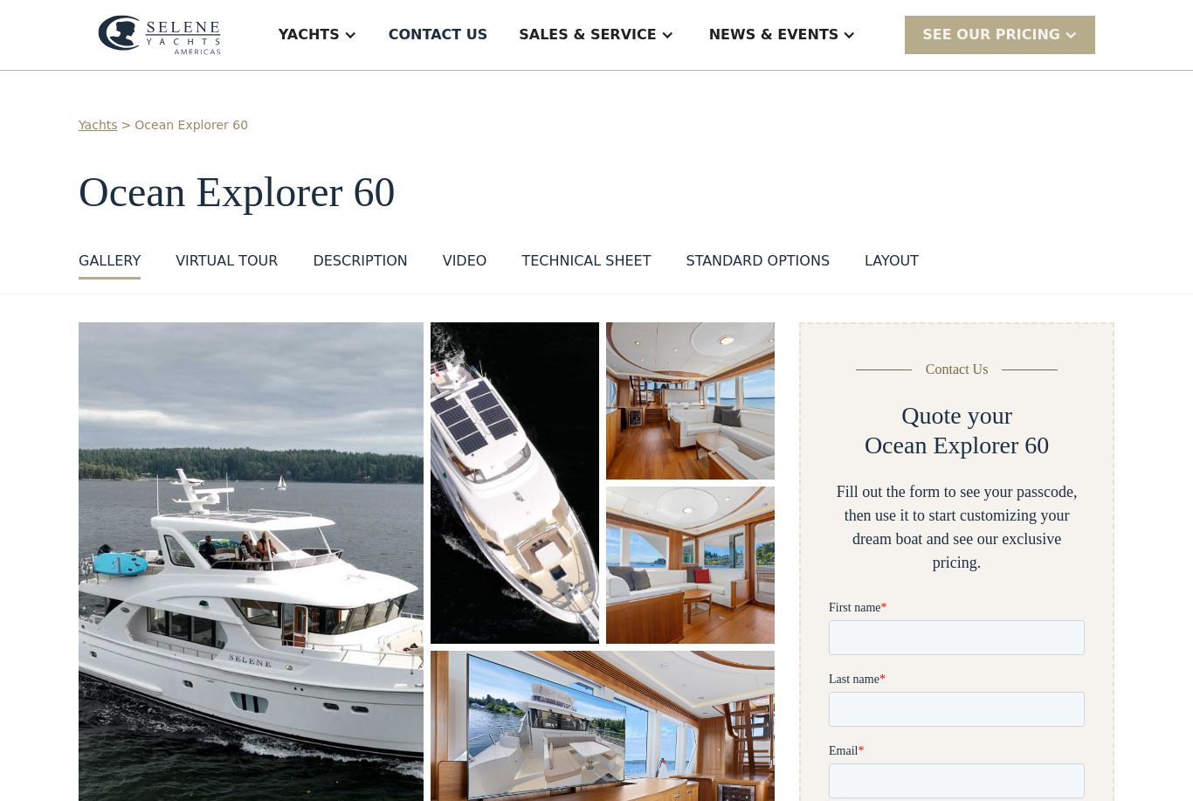
click at [1044, 31] on div "SEE Our Pricing" at bounding box center [991, 34] width 138 height 21
click at [340, 28] on div "Yachts" at bounding box center [309, 34] width 61 height 21
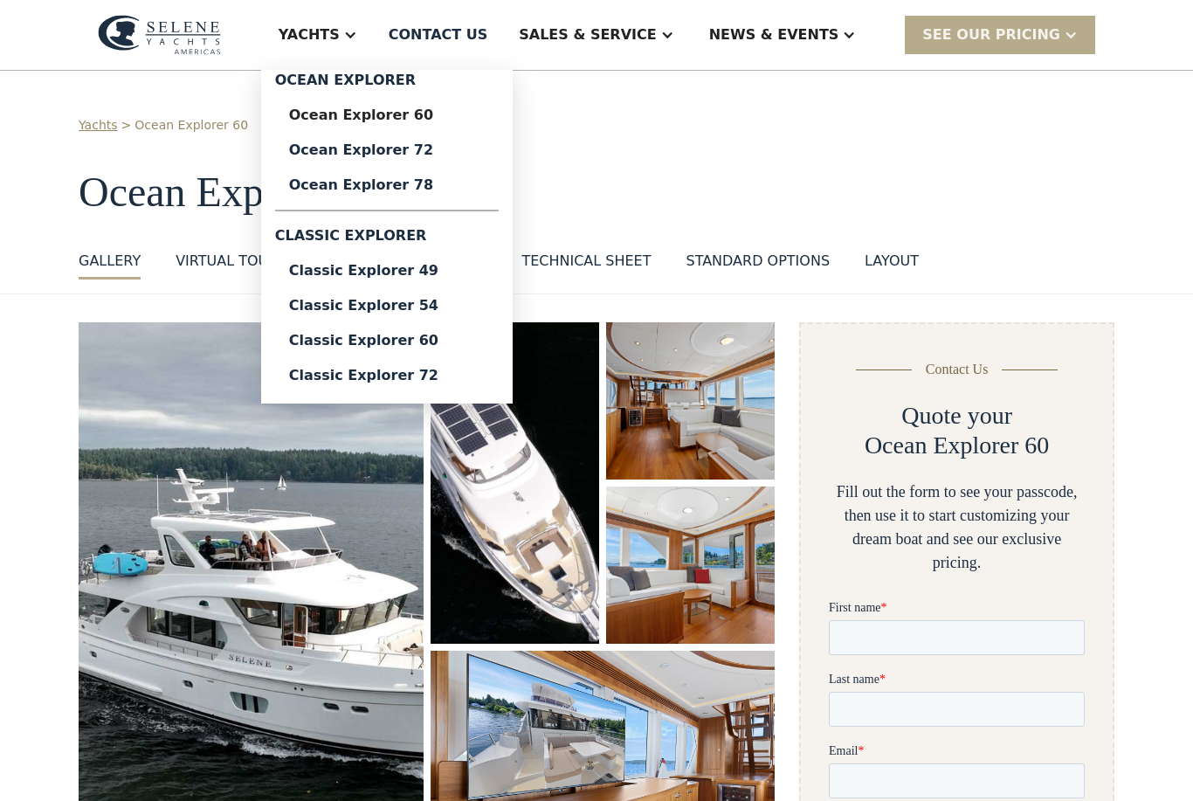
click at [479, 311] on div "Classic Explorer 54" at bounding box center [387, 306] width 196 height 14
click at [468, 121] on div "Ocean Explorer 60" at bounding box center [387, 115] width 196 height 14
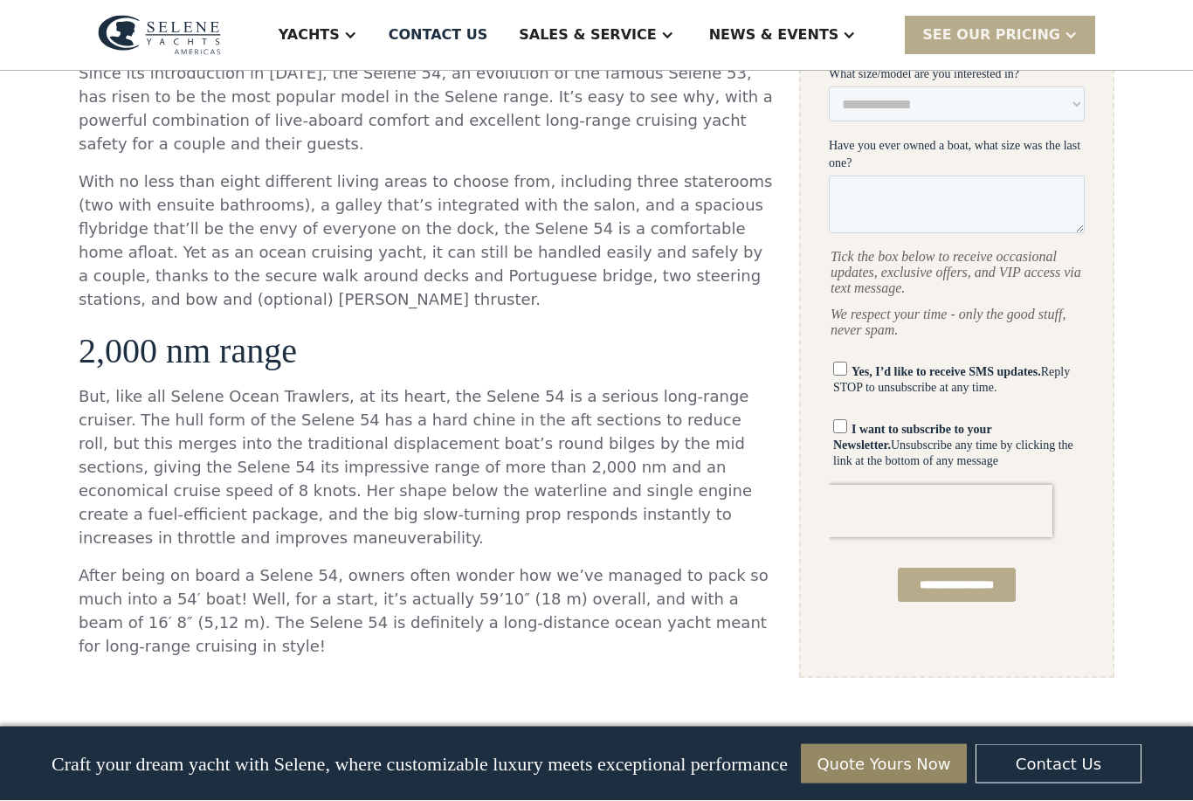
scroll to position [928, 0]
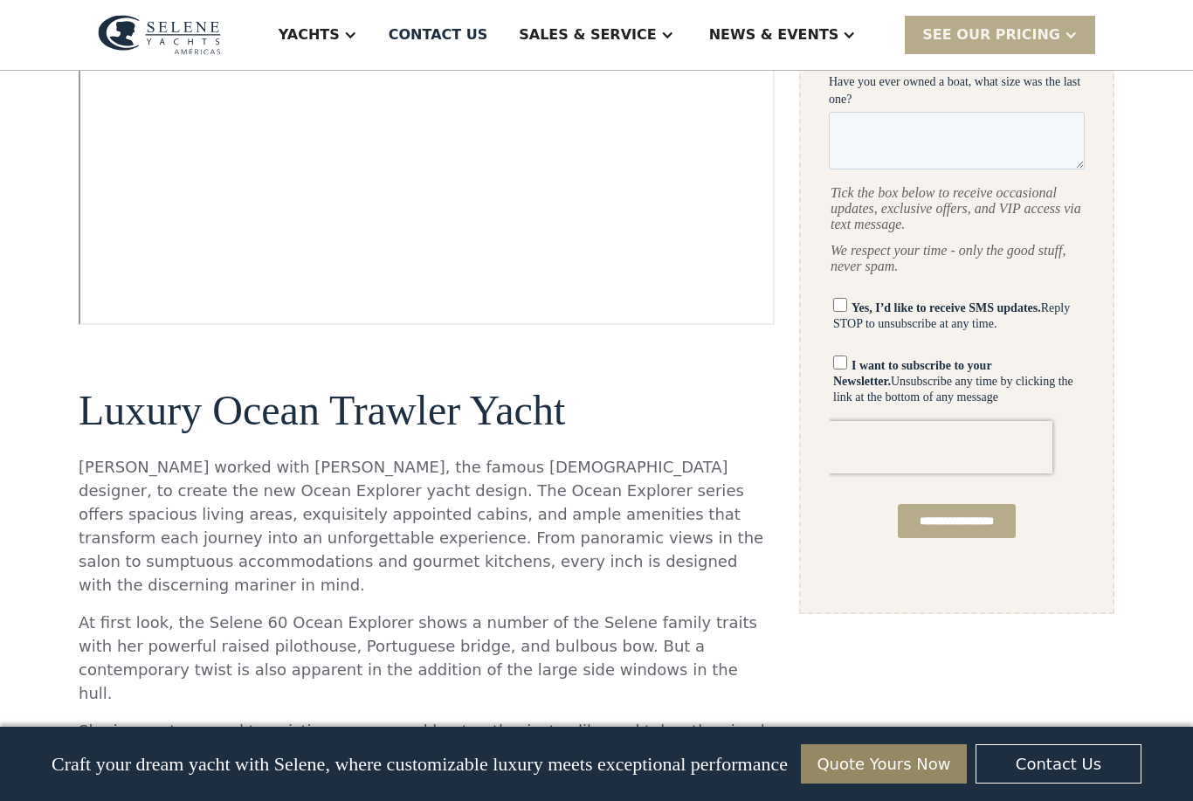
scroll to position [1026, 0]
